Goal: Go to known website: Go to known website

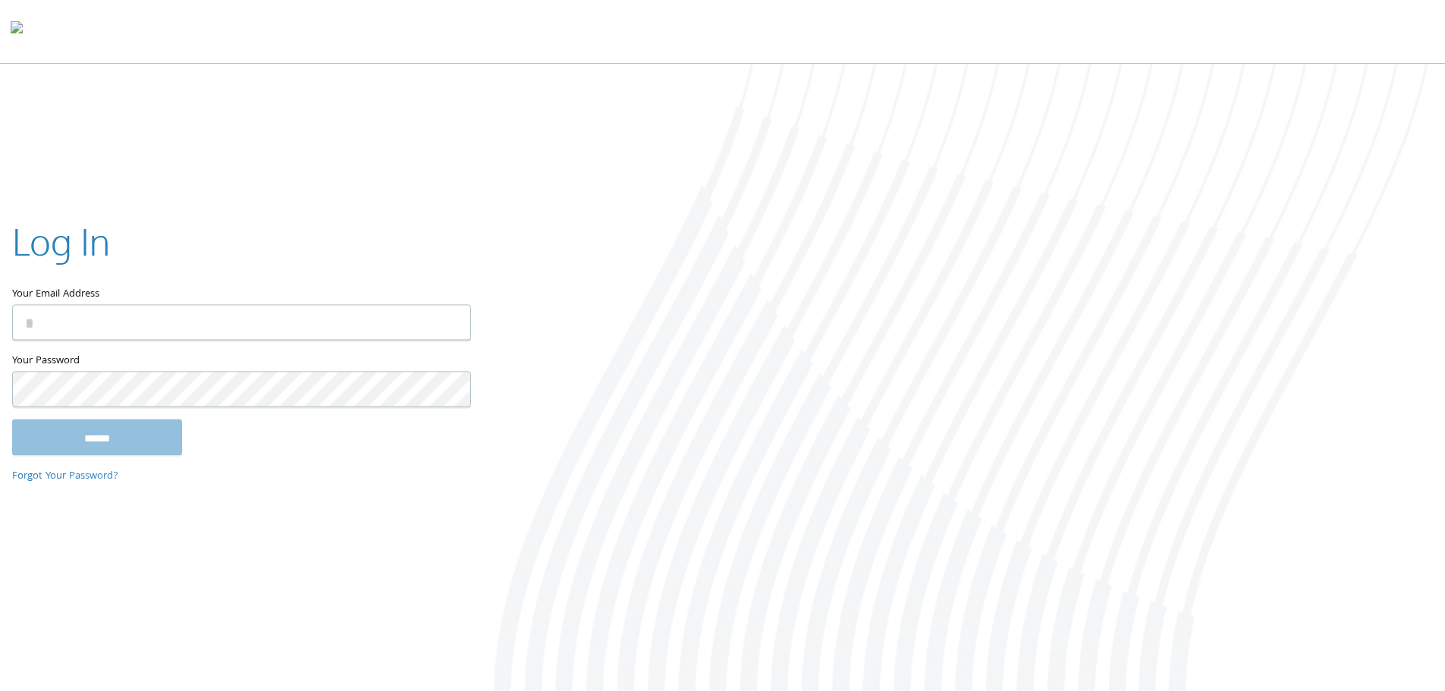
click at [427, 687] on div "Log In Your Email Address Your Password This field is required ****** Forgot Yo…" at bounding box center [722, 379] width 1445 height 630
